Goal: Find specific page/section: Find specific page/section

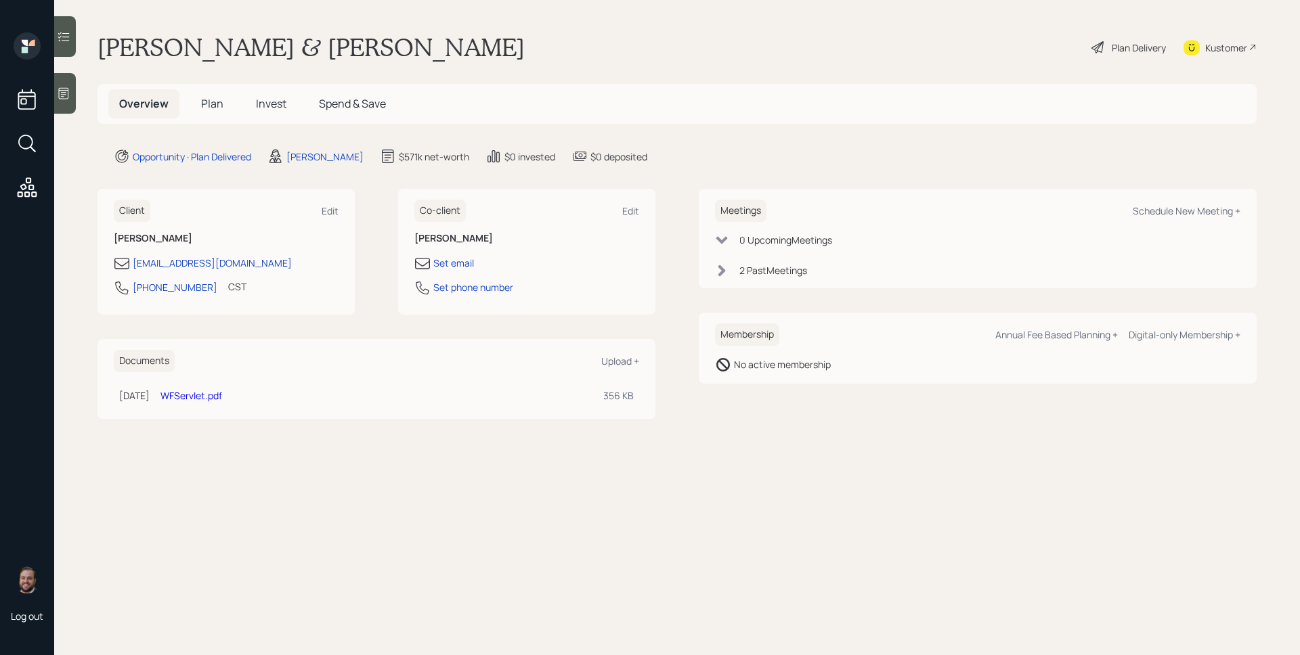
click at [755, 267] on div "2 Past Meeting s" at bounding box center [773, 270] width 68 height 14
